Goal: Use online tool/utility: Utilize a website feature to perform a specific function

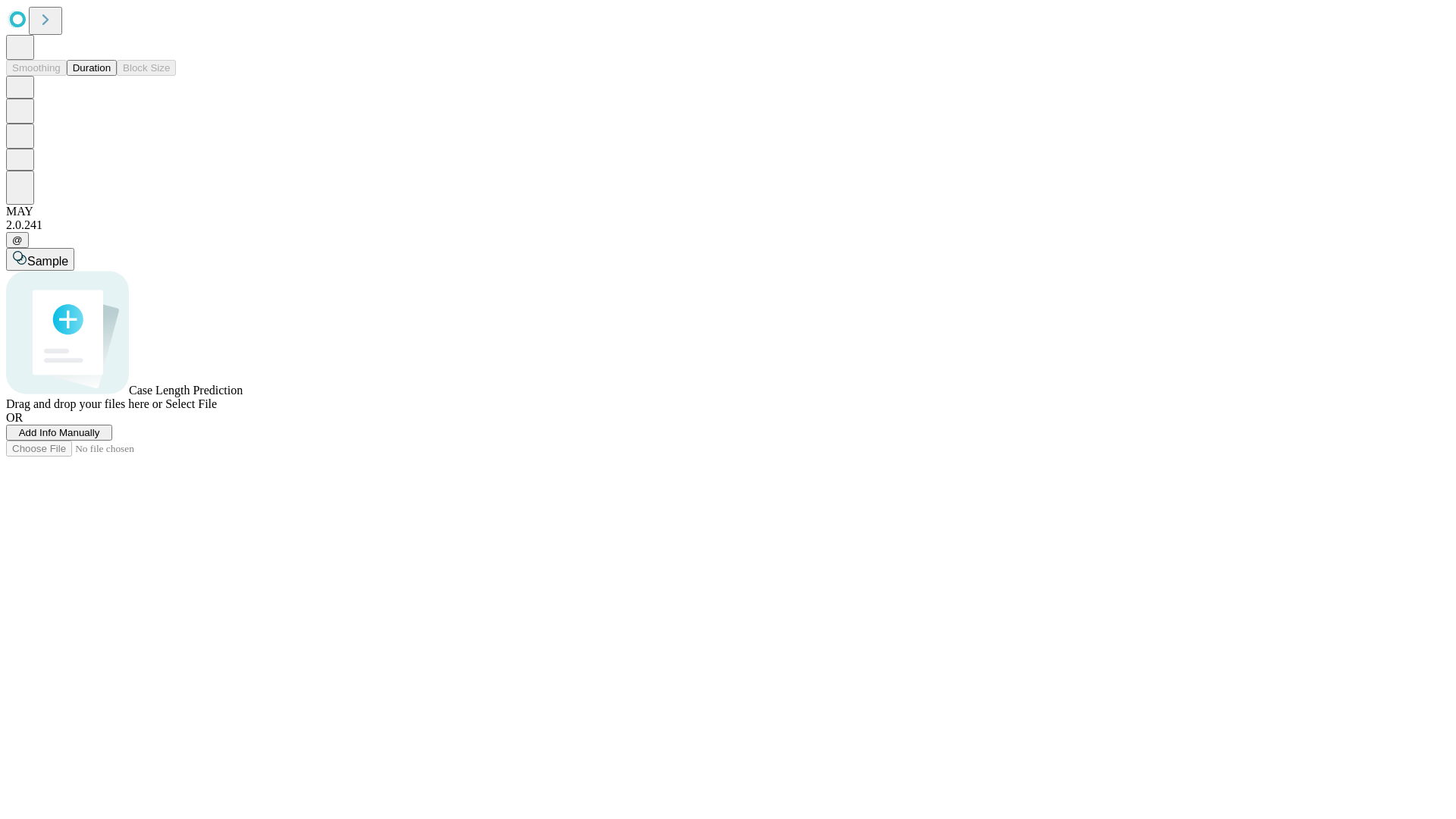
click at [100, 438] on span "Add Info Manually" at bounding box center [60, 432] width 81 height 11
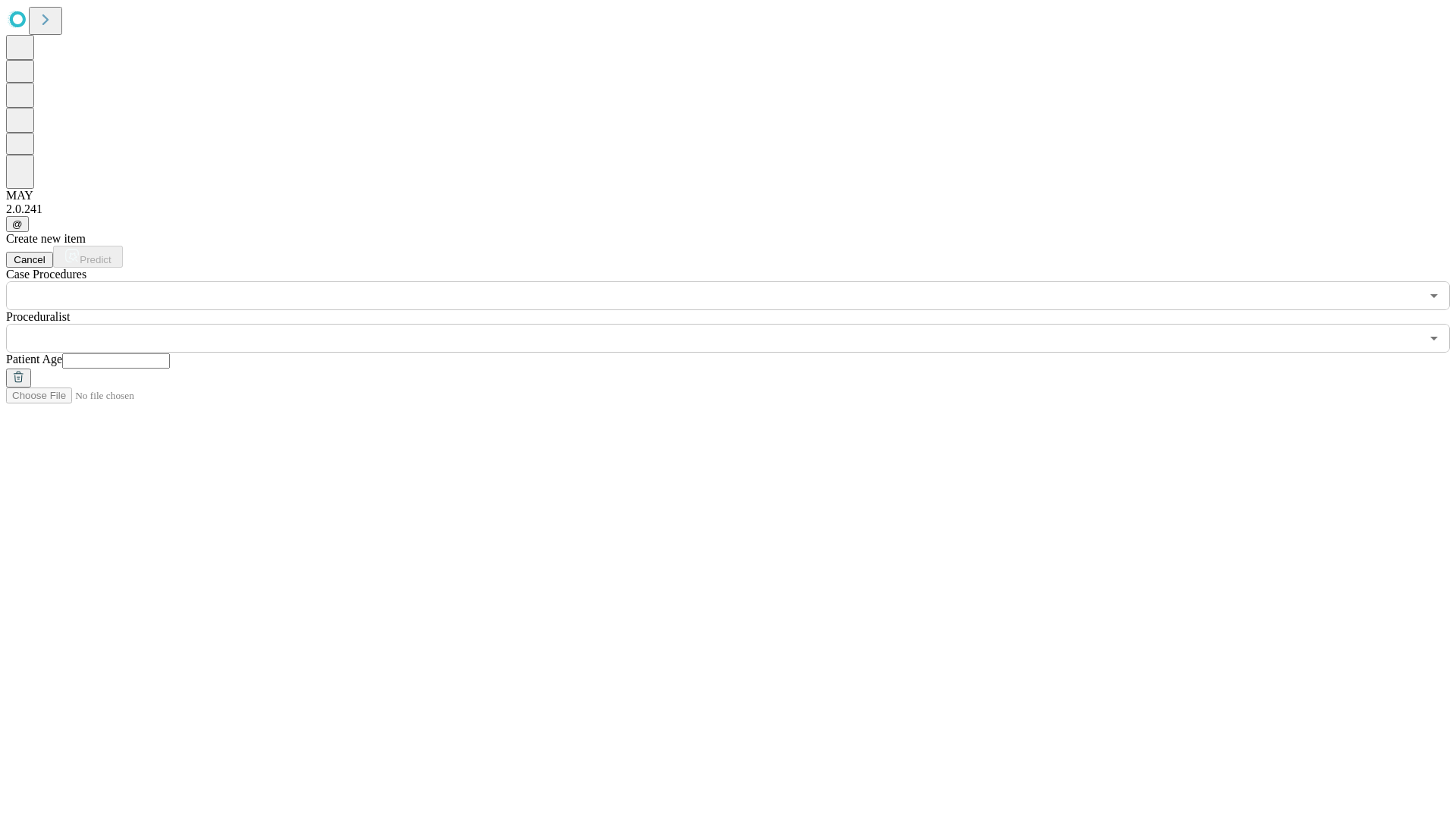
click at [170, 354] on input "text" at bounding box center [116, 361] width 107 height 15
type input "**"
click at [738, 324] on input "text" at bounding box center [713, 338] width 1414 height 29
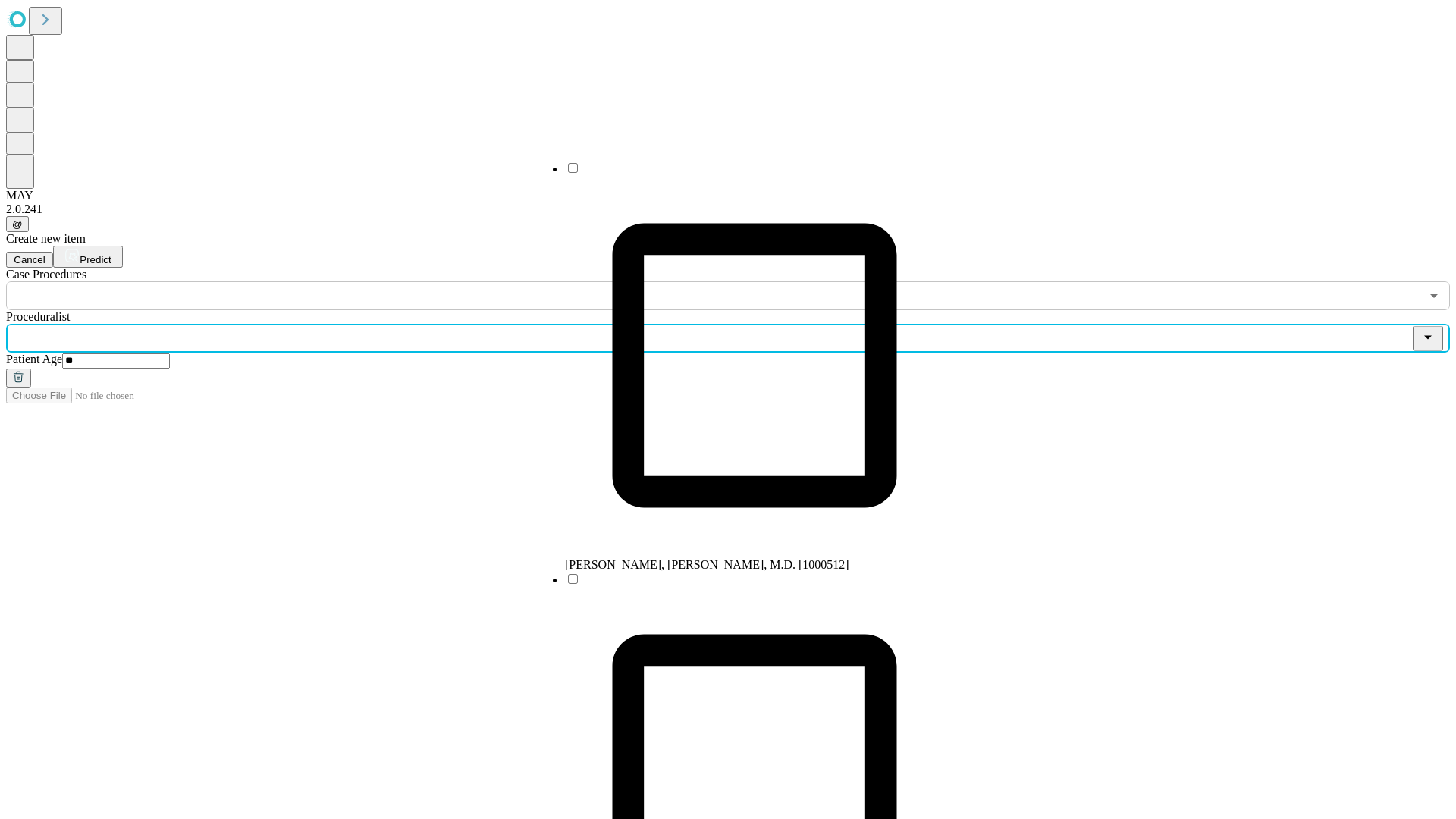
click at [739, 173] on li "[PERSON_NAME], [PERSON_NAME], M.D. [1000512]" at bounding box center [754, 366] width 379 height 411
click at [318, 282] on input "text" at bounding box center [713, 296] width 1414 height 29
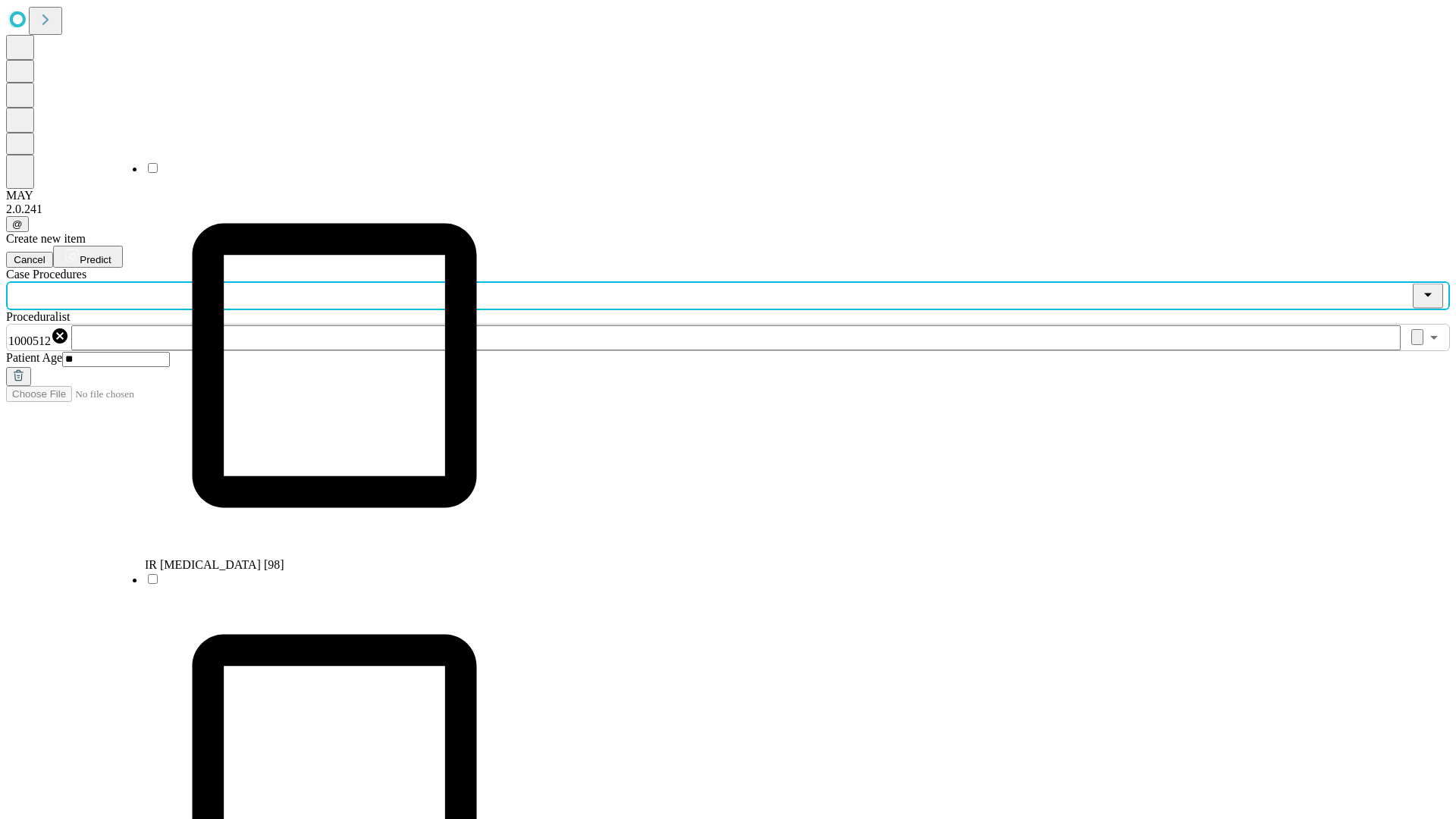
click at [319, 173] on li "IR [MEDICAL_DATA] [98]" at bounding box center [334, 366] width 379 height 411
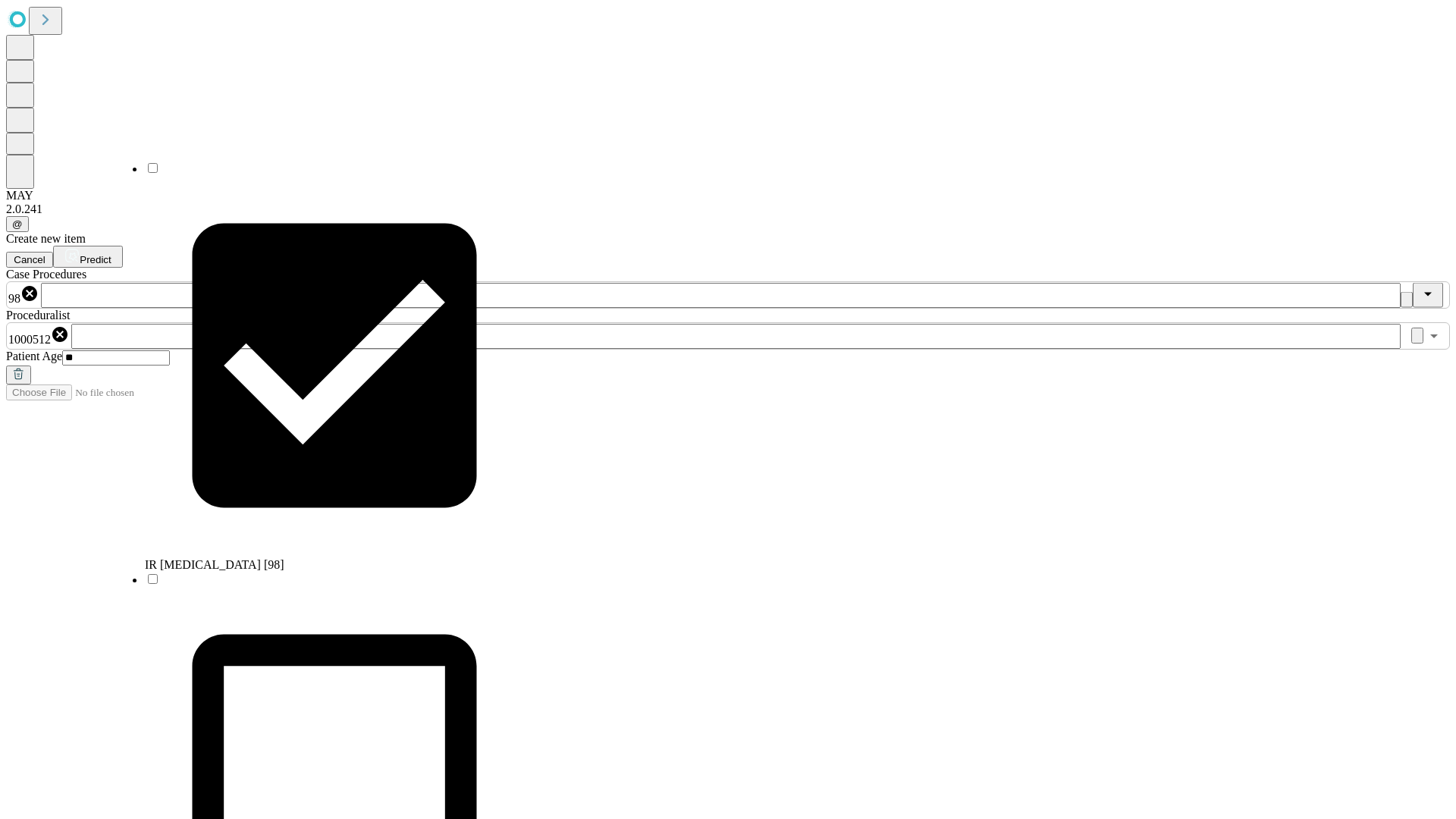
click at [111, 254] on span "Predict" at bounding box center [94, 260] width 31 height 11
